Goal: Find specific page/section: Find specific page/section

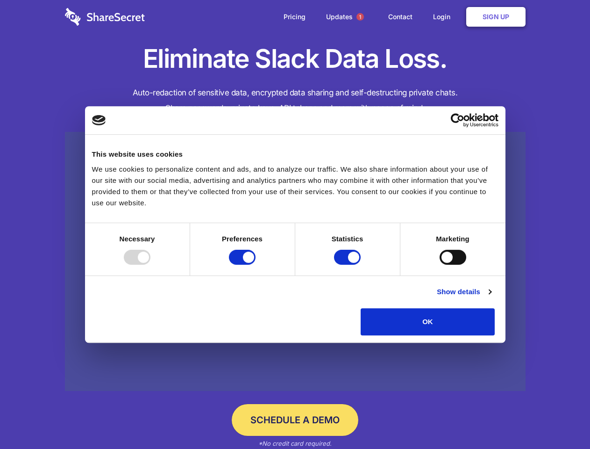
click at [151, 265] on div at bounding box center [137, 257] width 27 height 15
click at [256, 265] on input "Preferences" at bounding box center [242, 257] width 27 height 15
checkbox input "false"
click at [349, 265] on input "Statistics" at bounding box center [347, 257] width 27 height 15
checkbox input "false"
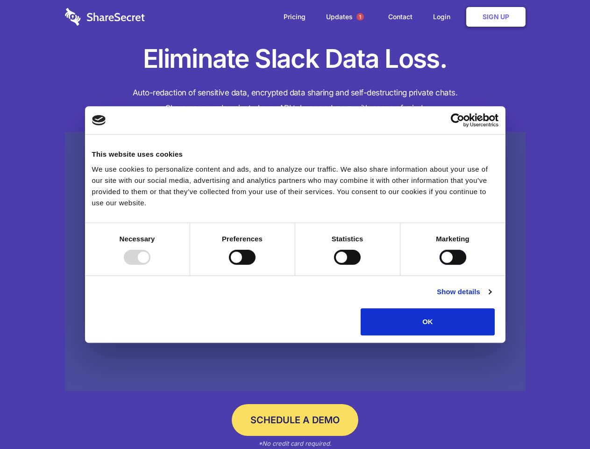
click at [440, 265] on input "Marketing" at bounding box center [453, 257] width 27 height 15
checkbox input "true"
click at [491, 297] on link "Show details" at bounding box center [464, 291] width 54 height 11
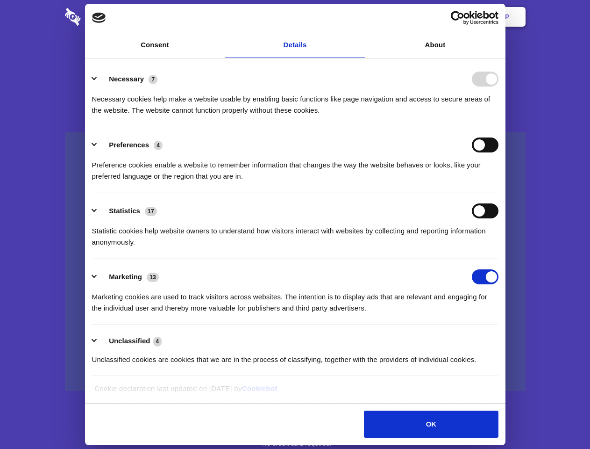
click at [499, 127] on li "Necessary 7 Necessary cookies help make a website usable by enabling basic func…" at bounding box center [295, 94] width 407 height 66
click at [360, 17] on span "1" at bounding box center [360, 16] width 7 height 7
